Goal: Task Accomplishment & Management: Complete application form

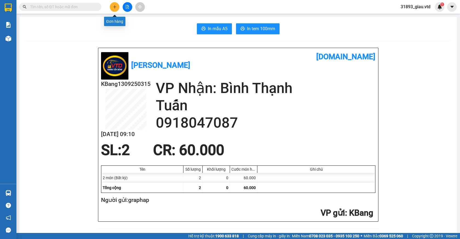
click at [114, 8] on icon "plus" at bounding box center [115, 7] width 4 height 4
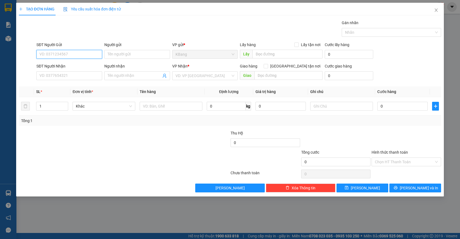
drag, startPoint x: 60, startPoint y: 54, endPoint x: 70, endPoint y: 51, distance: 10.2
click at [70, 51] on input "SĐT Người Gửi" at bounding box center [69, 54] width 66 height 9
type input "0987963627"
click at [64, 65] on div "0987963627" at bounding box center [69, 65] width 59 height 6
type input "cửu an"
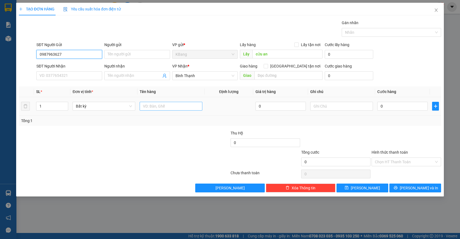
type input "0987963627"
click at [153, 106] on input "text" at bounding box center [171, 106] width 63 height 9
type input "1 th"
click at [386, 107] on input "0" at bounding box center [403, 106] width 50 height 9
type input "7"
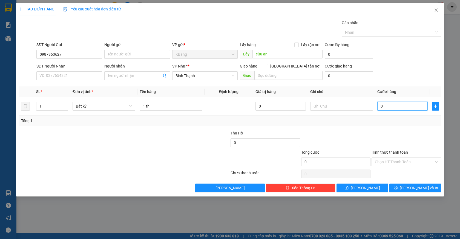
type input "7"
type input "70"
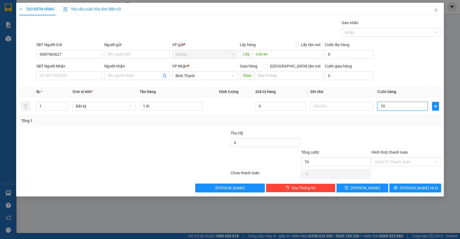
type input "700"
type input "7.000"
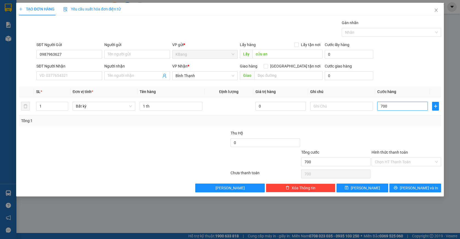
type input "7.000"
type input "70.000"
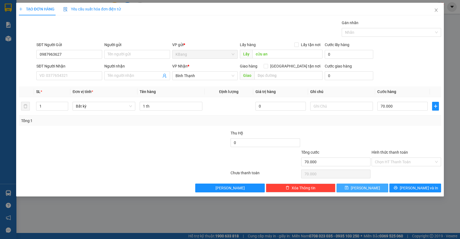
drag, startPoint x: 367, startPoint y: 189, endPoint x: 366, endPoint y: 179, distance: 10.0
click at [367, 189] on span "[PERSON_NAME]" at bounding box center [365, 188] width 29 height 6
type input "0"
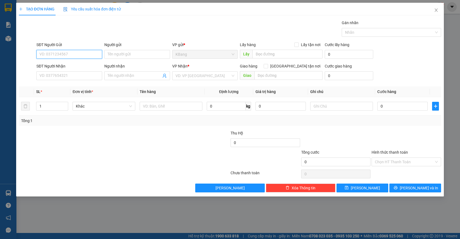
drag, startPoint x: 53, startPoint y: 54, endPoint x: 302, endPoint y: 70, distance: 249.0
click at [67, 51] on input "SĐT Người Gửi" at bounding box center [69, 54] width 66 height 9
type input "0368839244"
click at [58, 66] on div "0368839244 - mến" at bounding box center [69, 65] width 59 height 6
type input "mến"
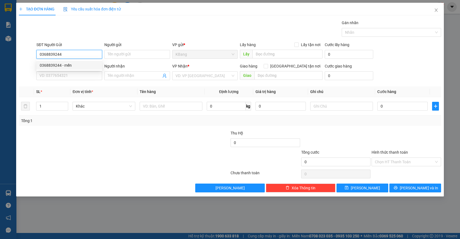
type input "0367786154"
type input "hiếu"
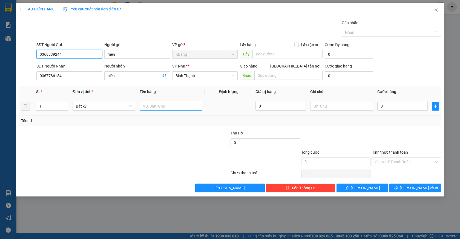
type input "0368839244"
drag, startPoint x: 151, startPoint y: 106, endPoint x: 152, endPoint y: 140, distance: 33.7
click at [151, 109] on input "text" at bounding box center [171, 106] width 63 height 9
type input "1 đt"
type input "5"
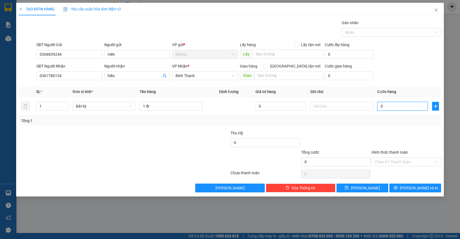
type input "5"
type input "50"
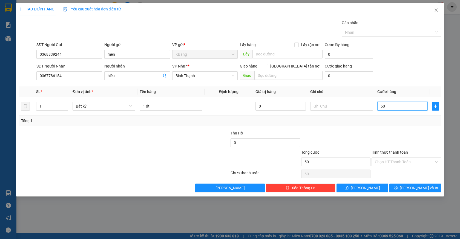
type input "500"
type input "5.000"
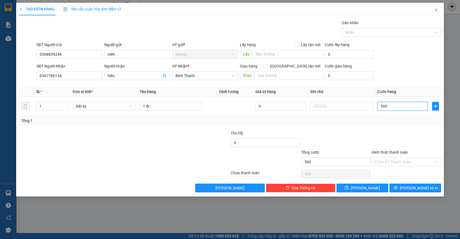
type input "5.000"
type input "50.000"
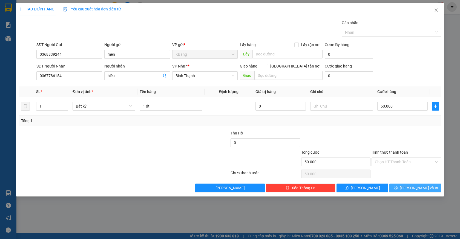
click at [417, 185] on span "[PERSON_NAME] và In" at bounding box center [419, 188] width 38 height 6
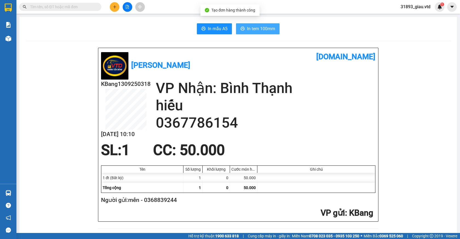
click at [256, 28] on span "In tem 100mm" at bounding box center [261, 28] width 28 height 7
click at [113, 8] on icon "plus" at bounding box center [115, 7] width 4 height 4
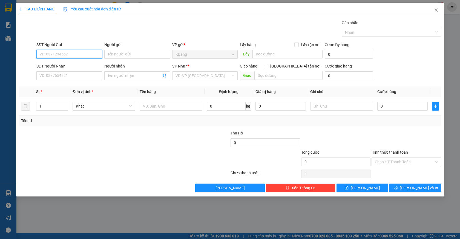
drag, startPoint x: 60, startPoint y: 56, endPoint x: 147, endPoint y: 21, distance: 93.7
click at [62, 54] on input "SĐT Người Gửi" at bounding box center [69, 54] width 66 height 9
click at [67, 67] on div "0787582683" at bounding box center [69, 65] width 59 height 6
type input "0787582683"
type input "0362732898"
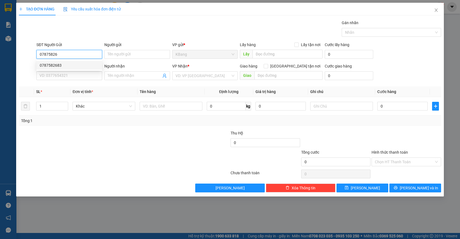
type input "ngã tư dất thánh"
type input "0787582683"
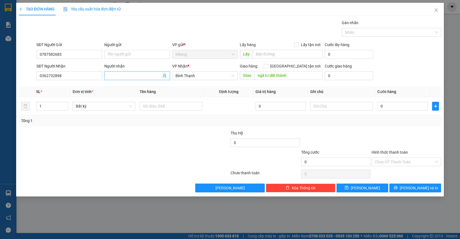
click at [128, 76] on input "Người nhận" at bounding box center [135, 76] width 54 height 6
type input "tú uyên"
click at [102, 170] on div at bounding box center [124, 173] width 212 height 11
drag, startPoint x: 154, startPoint y: 108, endPoint x: 154, endPoint y: 128, distance: 19.7
click at [154, 111] on div at bounding box center [171, 106] width 63 height 11
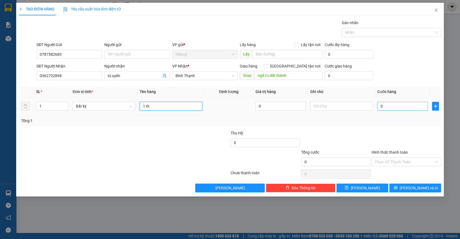
type input "1 th"
type input "7"
type input "0"
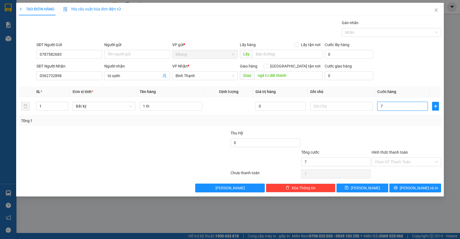
type input "0"
type input "07"
type input "7"
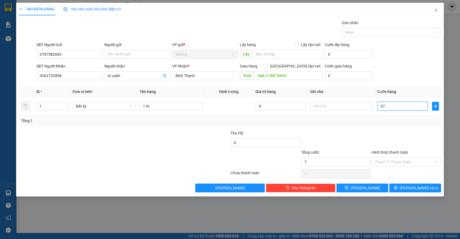
type input "070"
type input "70"
type input "0.700"
type input "700"
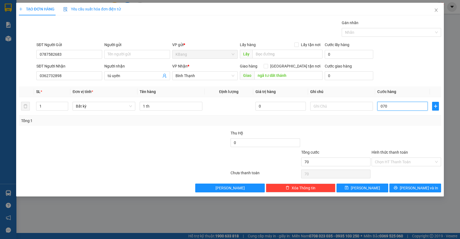
type input "700"
type input "07.000"
type input "7.000"
type input "070.000"
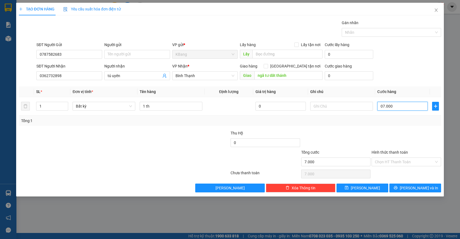
type input "70.000"
click at [420, 187] on span "[PERSON_NAME] và In" at bounding box center [419, 188] width 38 height 6
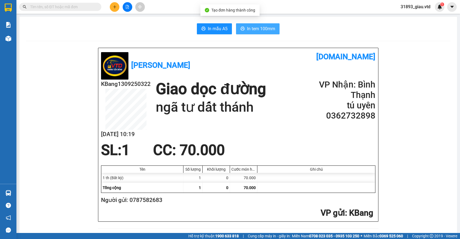
click at [252, 29] on span "In tem 100mm" at bounding box center [261, 28] width 28 height 7
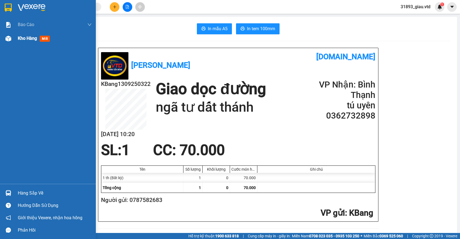
click at [42, 38] on span "mới" at bounding box center [45, 39] width 10 height 6
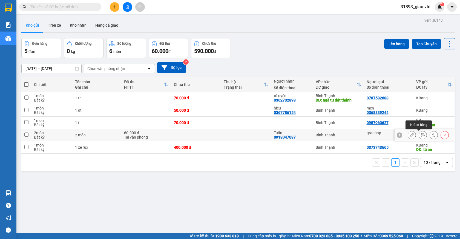
click at [421, 134] on icon at bounding box center [423, 135] width 4 height 4
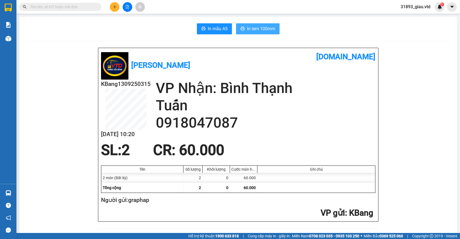
click at [247, 27] on span "In tem 100mm" at bounding box center [261, 28] width 28 height 7
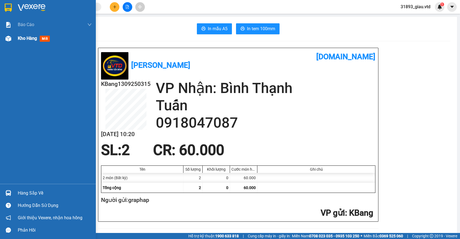
click at [45, 38] on span "mới" at bounding box center [45, 39] width 10 height 6
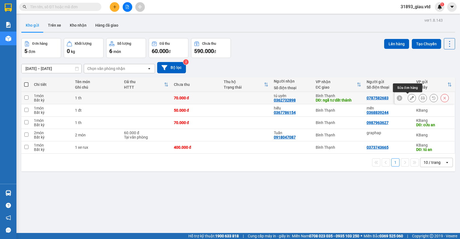
click at [410, 99] on icon at bounding box center [412, 98] width 4 height 4
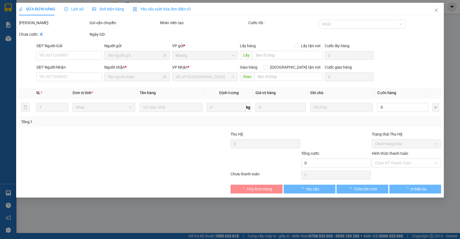
type input "0787582683"
type input "0362732898"
type input "ngã tư dất thánh"
type input "70.000"
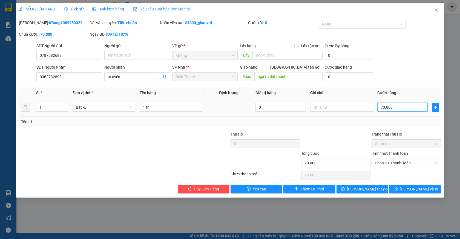
click at [399, 109] on input "70.000" at bounding box center [403, 107] width 50 height 9
type input "0"
type input "1"
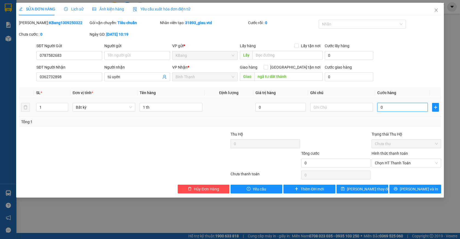
type input "1"
type input "01"
type input "10"
type input "010"
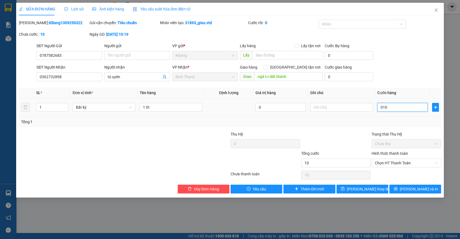
type input "100"
type input "0.100"
type input "1.000"
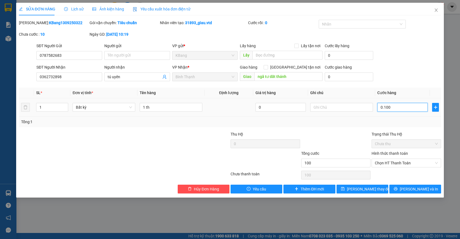
type input "01.000"
type input "10.000"
type input "010.000"
type input "100.000"
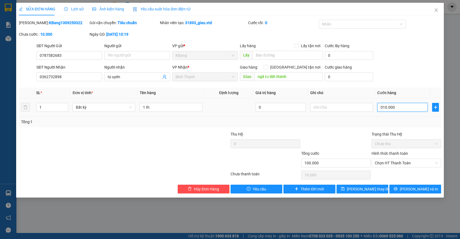
type input "100.000"
click at [413, 190] on span "[PERSON_NAME] và In" at bounding box center [419, 189] width 38 height 6
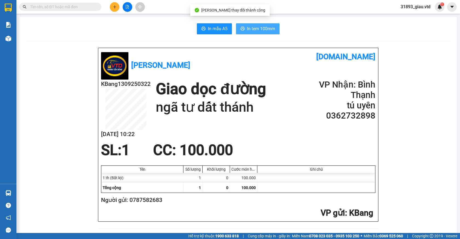
click at [253, 29] on span "In tem 100mm" at bounding box center [261, 28] width 28 height 7
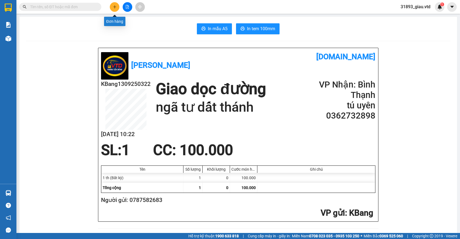
click at [115, 7] on icon "plus" at bounding box center [115, 7] width 4 height 4
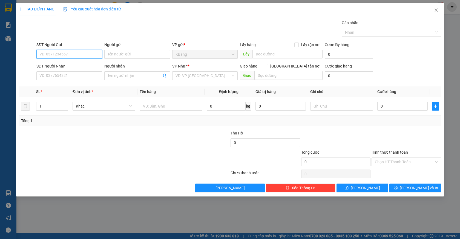
drag, startPoint x: 64, startPoint y: 56, endPoint x: 406, endPoint y: 83, distance: 343.3
click at [87, 55] on input "SĐT Người Gửi" at bounding box center [69, 54] width 66 height 9
click at [70, 66] on div "0349408277" at bounding box center [69, 65] width 59 height 6
type input "0349408277"
type input "0362221411"
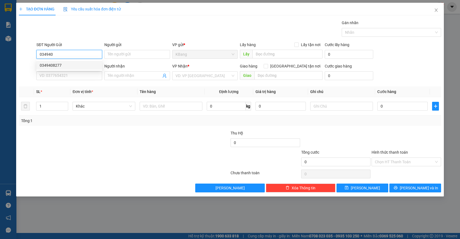
type input "thắng ."
type input "cầu ông bố"
type input "0349408277"
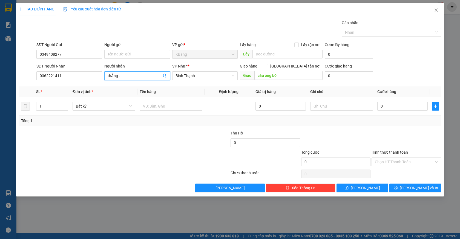
click at [164, 74] on icon "user-add" at bounding box center [165, 76] width 4 height 4
click at [159, 52] on span "0337242144" at bounding box center [154, 50] width 22 height 4
type input "0337242144"
type input "thu thảo"
drag, startPoint x: 157, startPoint y: 107, endPoint x: 163, endPoint y: 159, distance: 53.0
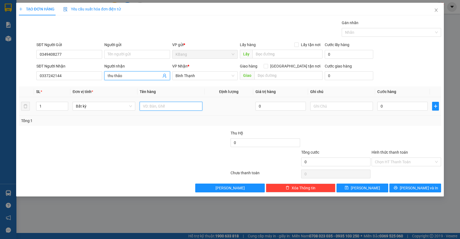
click at [157, 107] on input "text" at bounding box center [171, 106] width 63 height 9
type input "1 th"
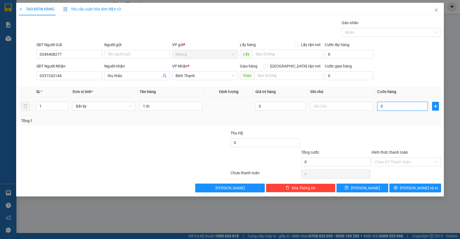
click at [382, 108] on input "0" at bounding box center [403, 106] width 50 height 9
type input "6"
type input "60"
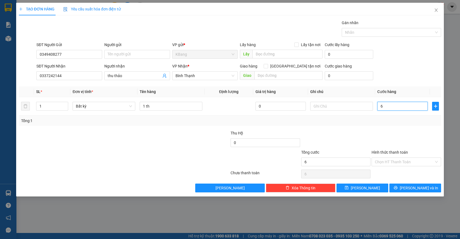
type input "60"
type input "600"
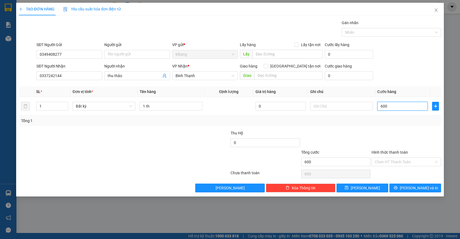
type input "6.000"
type input "60.000"
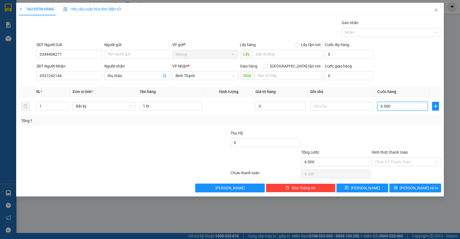
type input "60.000"
click at [390, 163] on input "Hình thức thanh toán" at bounding box center [404, 162] width 59 height 8
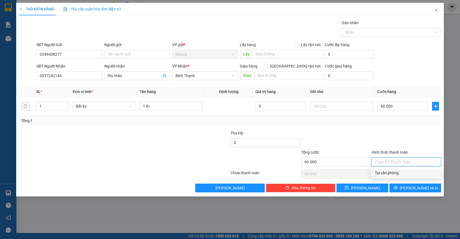
click at [392, 173] on div "Tại văn phòng" at bounding box center [406, 173] width 63 height 6
type input "0"
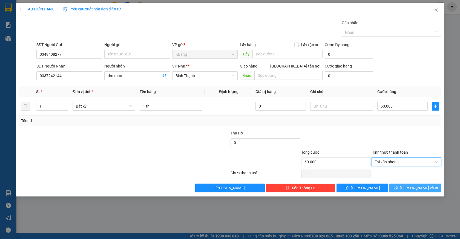
click at [414, 187] on span "[PERSON_NAME] và In" at bounding box center [419, 188] width 38 height 6
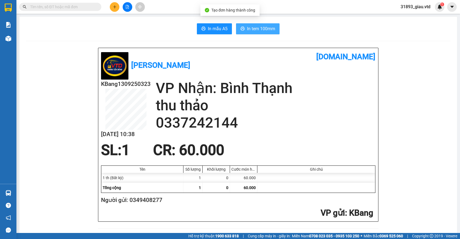
click at [253, 28] on span "In tem 100mm" at bounding box center [261, 28] width 28 height 7
click at [113, 6] on icon "plus" at bounding box center [115, 7] width 4 height 4
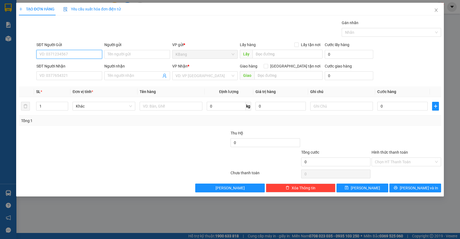
drag, startPoint x: 59, startPoint y: 56, endPoint x: 63, endPoint y: 53, distance: 4.5
click at [60, 55] on input "SĐT Người Gửi" at bounding box center [69, 54] width 66 height 9
click at [59, 66] on div "0336145583" at bounding box center [69, 65] width 59 height 6
type input "0336145583"
type input "0867055069"
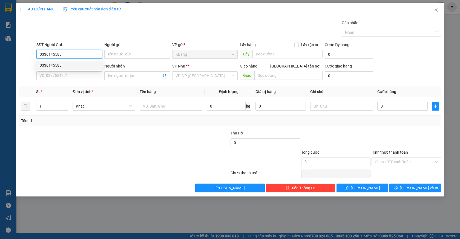
type input "nguyên"
type input "0336145583"
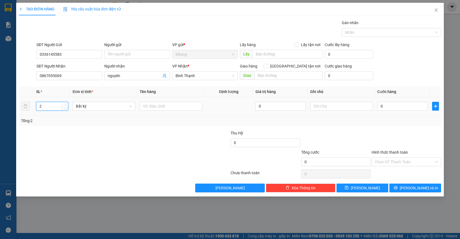
click at [66, 104] on span "up" at bounding box center [65, 104] width 3 height 3
type input "3"
click at [66, 104] on span "up" at bounding box center [65, 104] width 3 height 3
click at [152, 108] on input "text" at bounding box center [171, 106] width 63 height 9
type input "3 món"
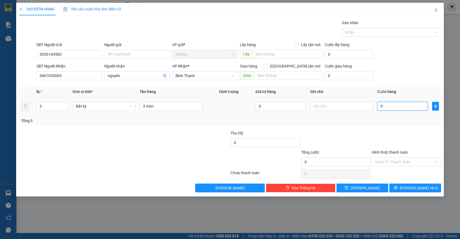
click at [394, 106] on input "0" at bounding box center [403, 106] width 50 height 9
type input "1"
type input "13"
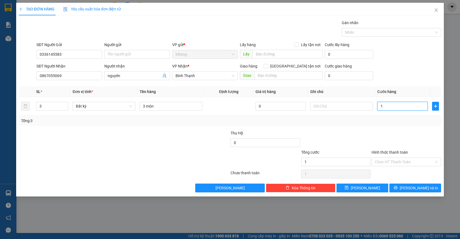
type input "13"
type input "130"
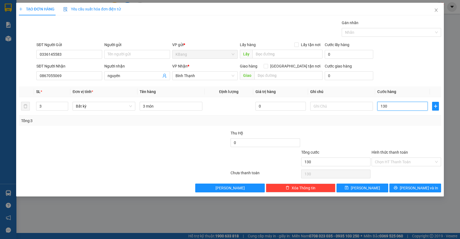
type input "1.300"
type input "13.000"
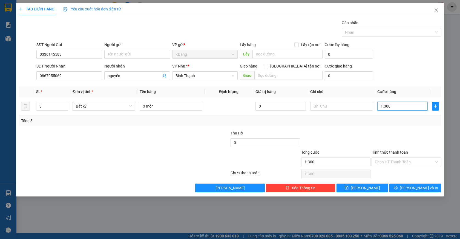
type input "13.000"
type input "130.000"
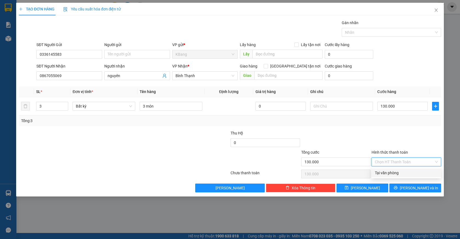
click at [390, 161] on input "Hình thức thanh toán" at bounding box center [404, 162] width 59 height 8
click at [395, 174] on div "Tại văn phòng" at bounding box center [406, 173] width 63 height 6
type input "0"
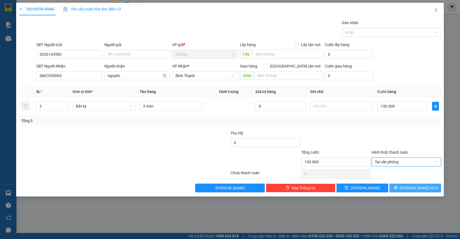
click at [416, 190] on span "[PERSON_NAME] và In" at bounding box center [419, 188] width 38 height 6
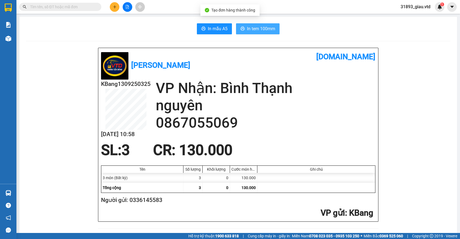
click at [251, 29] on span "In tem 100mm" at bounding box center [261, 28] width 28 height 7
click at [116, 7] on icon "plus" at bounding box center [115, 7] width 4 height 4
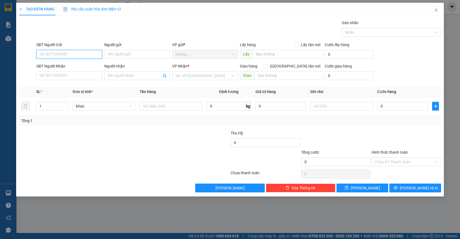
drag, startPoint x: 57, startPoint y: 54, endPoint x: 389, endPoint y: 53, distance: 331.3
click at [64, 54] on input "SĐT Người Gửi" at bounding box center [69, 54] width 66 height 9
click at [59, 56] on input "SĐT Người Gửi" at bounding box center [69, 54] width 66 height 9
click at [56, 64] on div "0982907368 - cô bé" at bounding box center [69, 65] width 59 height 6
type input "0982907368"
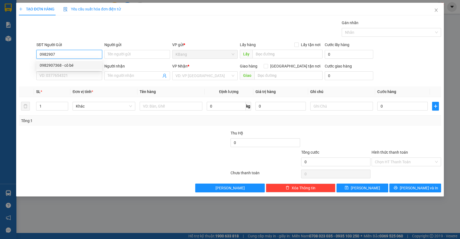
type input "cô bé"
type input "0903503892"
type input "lân"
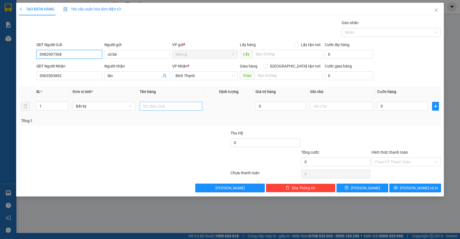
type input "0982907368"
drag, startPoint x: 158, startPoint y: 109, endPoint x: 156, endPoint y: 115, distance: 6.6
click at [157, 109] on input "text" at bounding box center [171, 106] width 63 height 9
type input "1 th"
click at [391, 109] on input "0" at bounding box center [403, 106] width 50 height 9
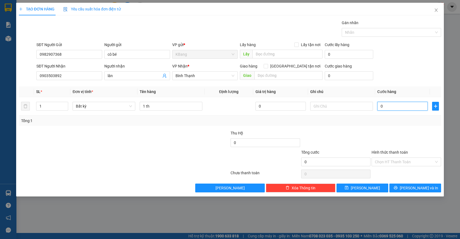
type input "4"
type input "40"
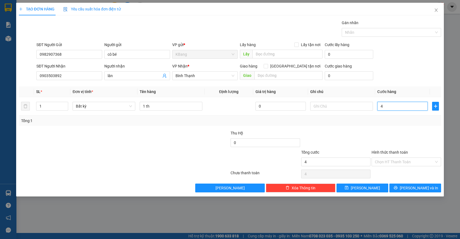
type input "40"
type input "400"
type input "4.000"
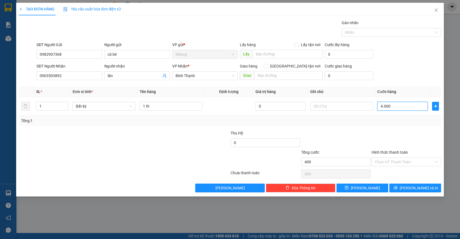
type input "4.000"
type input "40.000"
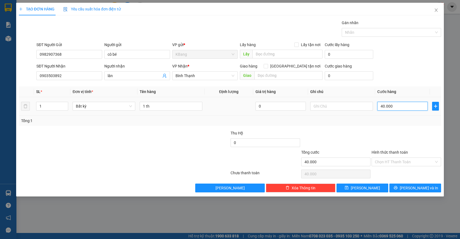
click at [398, 108] on input "40.000" at bounding box center [403, 106] width 50 height 9
type input "4.000"
type input "400"
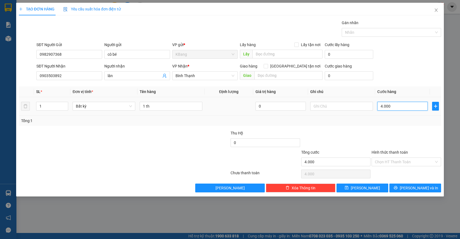
type input "400"
type input "40"
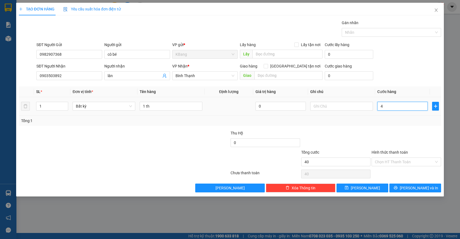
type input "0"
drag, startPoint x: 380, startPoint y: 106, endPoint x: 378, endPoint y: 124, distance: 17.6
click at [380, 106] on input "0" at bounding box center [403, 106] width 50 height 9
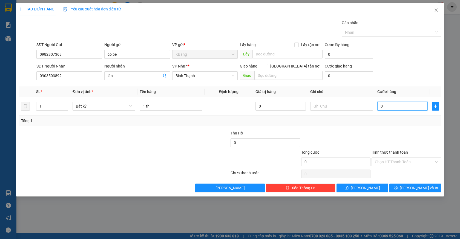
type input "30"
type input "300"
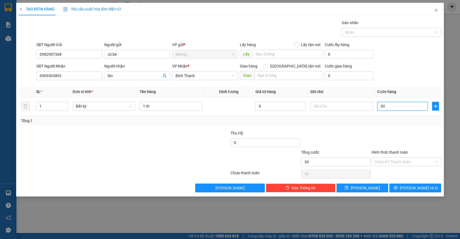
type input "300"
type input "3.000"
type input "30.000"
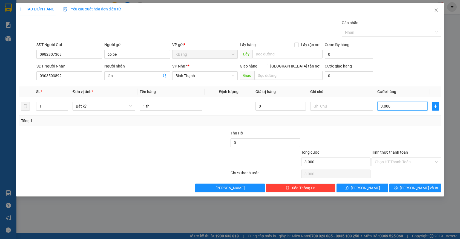
type input "30.000"
click at [395, 160] on input "Hình thức thanh toán" at bounding box center [404, 162] width 59 height 8
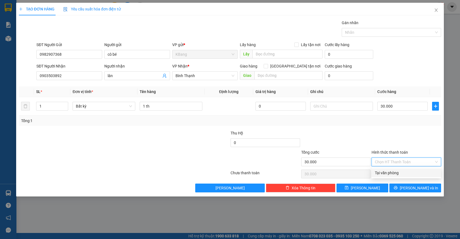
click at [397, 173] on div "Tại văn phòng" at bounding box center [406, 173] width 63 height 6
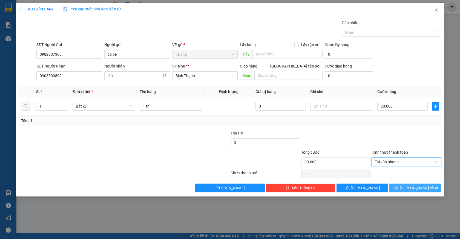
click at [411, 186] on span "[PERSON_NAME] và In" at bounding box center [419, 188] width 38 height 6
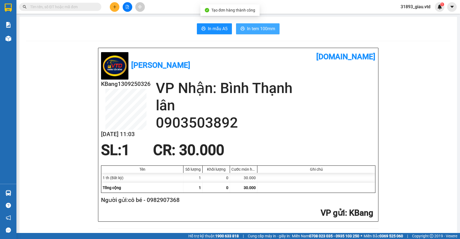
click at [252, 28] on span "In tem 100mm" at bounding box center [261, 28] width 28 height 7
click at [114, 7] on icon "plus" at bounding box center [115, 7] width 4 height 4
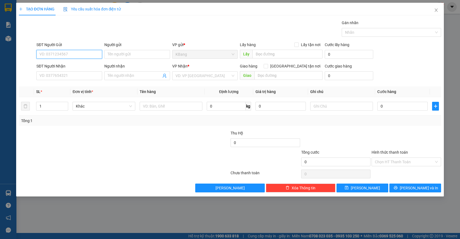
drag, startPoint x: 64, startPoint y: 55, endPoint x: 113, endPoint y: 42, distance: 51.0
click at [65, 54] on input "SĐT Người Gửi" at bounding box center [69, 54] width 66 height 9
click at [59, 64] on div "0388945780" at bounding box center [69, 65] width 59 height 6
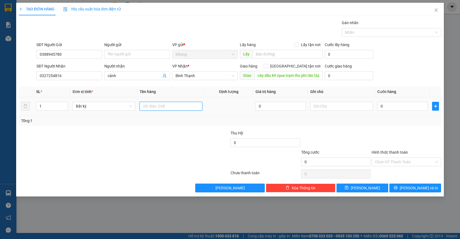
click at [150, 108] on input "text" at bounding box center [171, 106] width 63 height 9
click at [388, 161] on input "Hình thức thanh toán" at bounding box center [404, 162] width 59 height 8
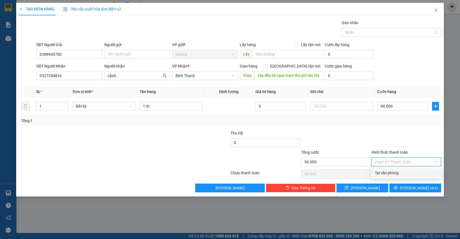
click at [394, 172] on div "Tại văn phòng" at bounding box center [406, 173] width 63 height 6
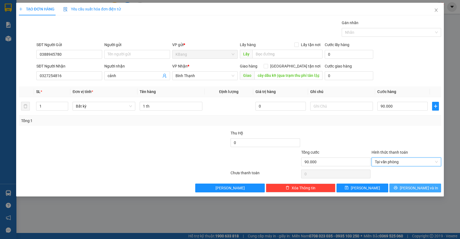
click at [418, 187] on span "[PERSON_NAME] và In" at bounding box center [419, 188] width 38 height 6
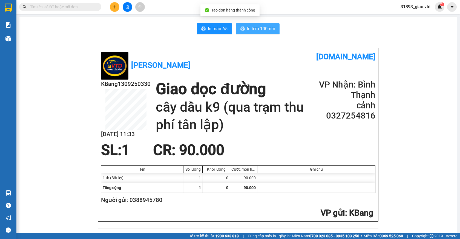
click at [251, 28] on span "In tem 100mm" at bounding box center [261, 28] width 28 height 7
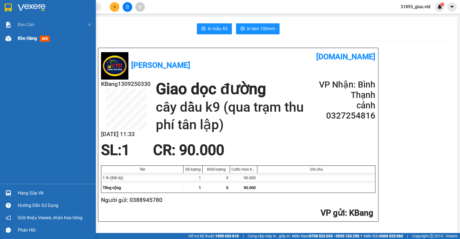
click at [44, 39] on span "mới" at bounding box center [45, 39] width 10 height 6
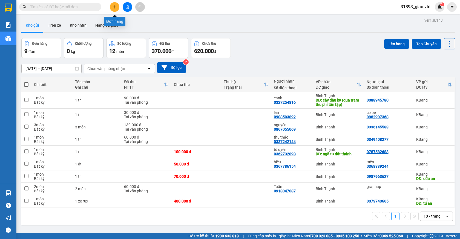
click at [115, 8] on icon "plus" at bounding box center [115, 6] width 0 height 3
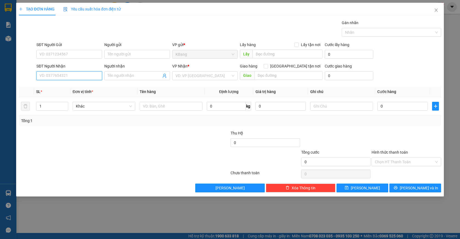
click at [51, 76] on input "SĐT Người Nhận" at bounding box center [69, 75] width 66 height 9
drag, startPoint x: 61, startPoint y: 77, endPoint x: 209, endPoint y: 32, distance: 154.6
click at [79, 71] on input "SĐT Người Nhận" at bounding box center [69, 75] width 66 height 9
click at [55, 86] on div "0349265706 - hải" at bounding box center [69, 87] width 59 height 6
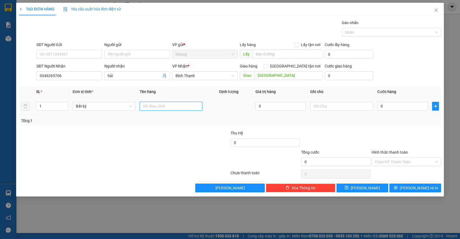
click at [161, 107] on input "text" at bounding box center [171, 106] width 63 height 9
click at [384, 109] on input "0" at bounding box center [403, 106] width 50 height 9
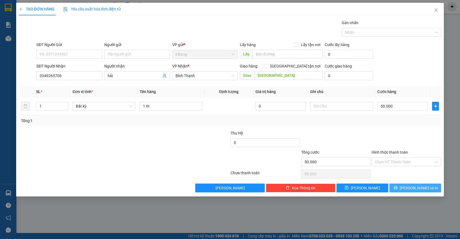
click at [412, 187] on span "[PERSON_NAME] và In" at bounding box center [419, 188] width 38 height 6
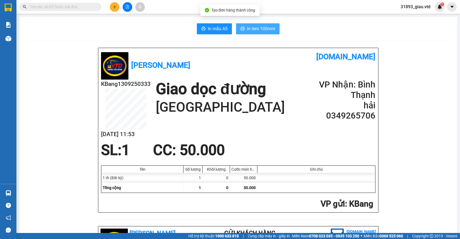
click at [255, 29] on span "In tem 100mm" at bounding box center [261, 28] width 28 height 7
